Goal: Book appointment/travel/reservation

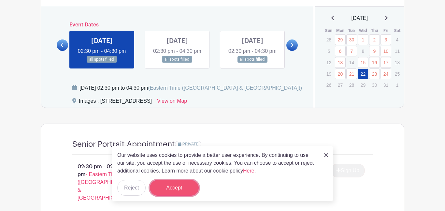
click at [175, 183] on button "Accept" at bounding box center [174, 188] width 49 height 16
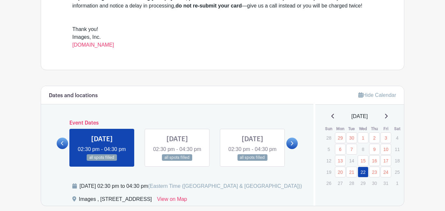
scroll to position [264, 0]
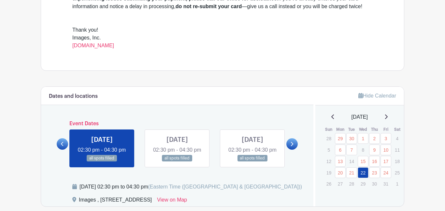
click at [296, 149] on link at bounding box center [291, 143] width 11 height 11
click at [291, 146] on icon at bounding box center [291, 143] width 3 height 5
click at [60, 149] on link at bounding box center [62, 143] width 11 height 11
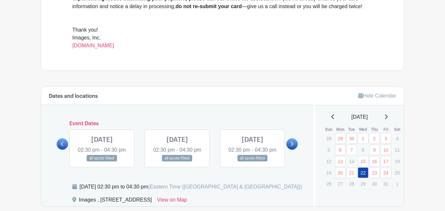
click at [290, 142] on div "Event Dates [DATE] 09:30 am - 04:00 pm 16 spots open [DATE] 09:30 am - 04:00 pm…" at bounding box center [177, 144] width 241 height 47
click at [289, 149] on link at bounding box center [291, 143] width 11 height 11
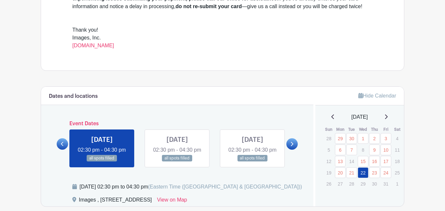
click at [289, 149] on link at bounding box center [291, 143] width 11 height 11
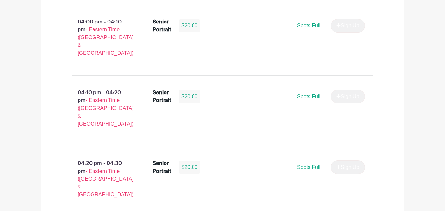
scroll to position [1148, 0]
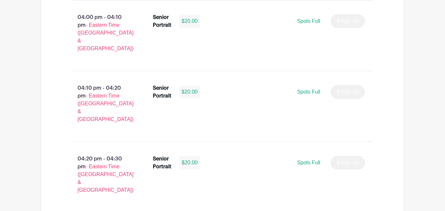
select select "3942"
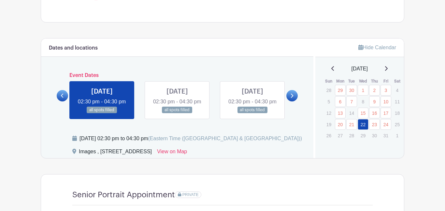
scroll to position [317, 0]
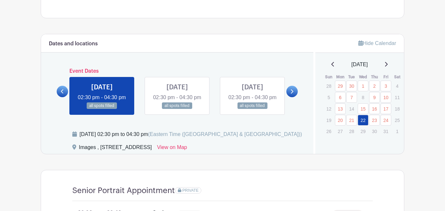
click at [296, 95] on link at bounding box center [291, 91] width 11 height 11
click at [62, 97] on link at bounding box center [62, 91] width 11 height 11
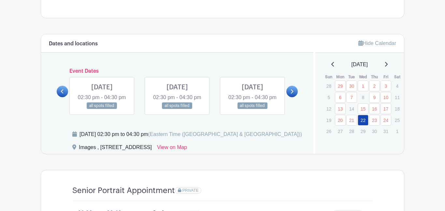
click at [62, 97] on link at bounding box center [62, 91] width 11 height 11
click at [292, 104] on div "Event Dates [DATE] 09:30 am - 04:00 pm 16 spots open [DATE] 09:30 am - 04:00 pm…" at bounding box center [177, 91] width 241 height 47
click at [290, 97] on link at bounding box center [291, 91] width 11 height 11
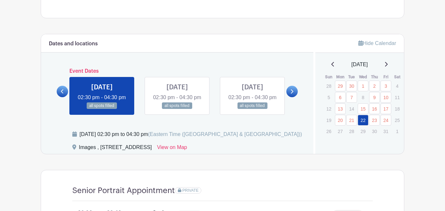
click at [102, 109] on link at bounding box center [102, 109] width 0 height 0
click at [64, 94] on icon at bounding box center [62, 91] width 3 height 5
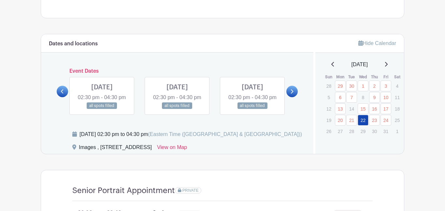
click at [64, 94] on icon at bounding box center [62, 91] width 3 height 5
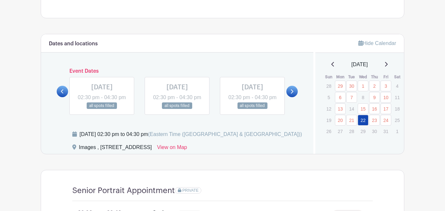
click at [285, 97] on div "[DATE] 02:30 pm - 04:30 pm all spots filled" at bounding box center [252, 96] width 75 height 38
click at [286, 97] on link at bounding box center [291, 91] width 11 height 11
